Goal: Task Accomplishment & Management: Use online tool/utility

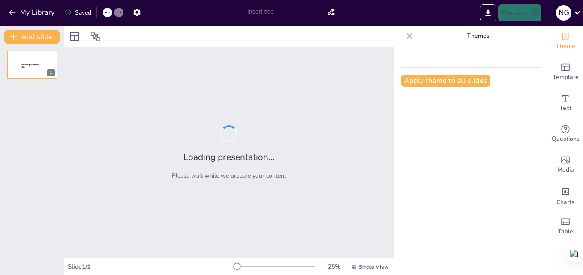
type input "Analizar la Viabilidad Técnico-Económica para modernizar la Infraestructura Port"
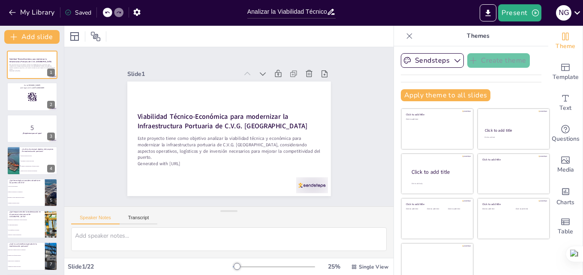
checkbox input "true"
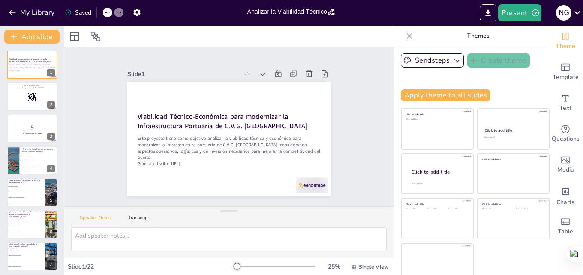
checkbox input "true"
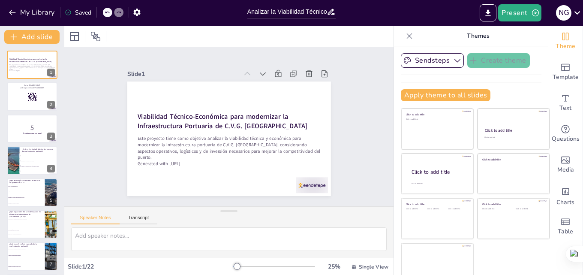
checkbox input "true"
